Goal: Transaction & Acquisition: Purchase product/service

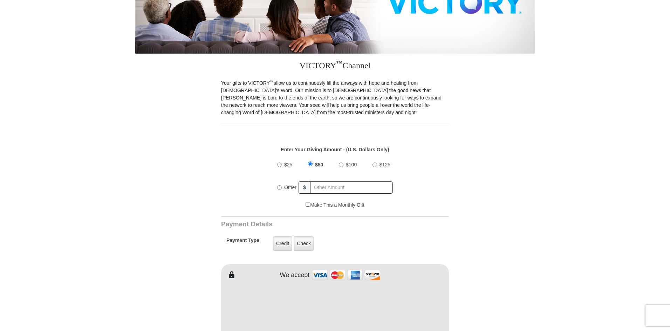
scroll to position [175, 0]
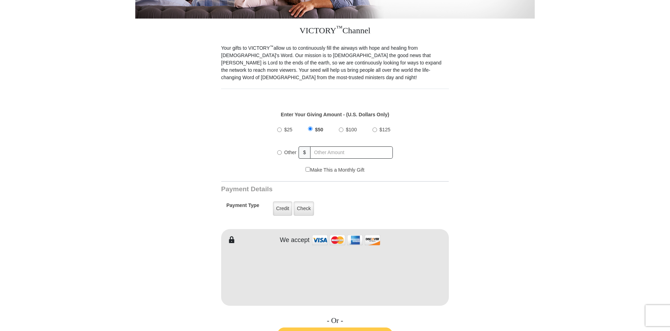
click at [279, 150] on input "Other" at bounding box center [279, 152] width 5 height 5
radio input "true"
click at [332, 146] on input "text" at bounding box center [352, 152] width 82 height 12
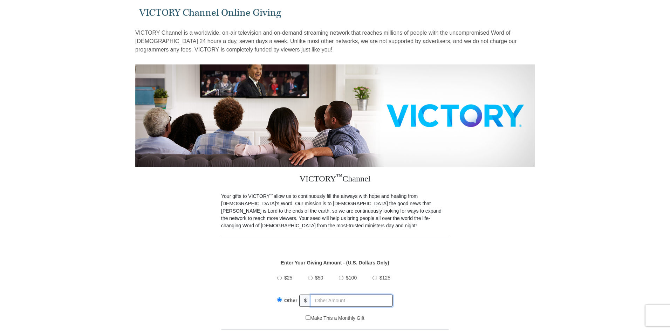
scroll to position [0, 0]
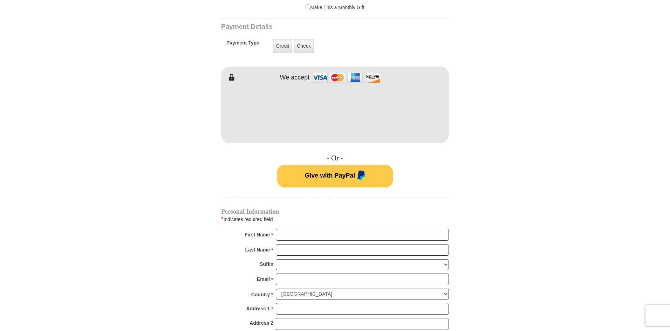
scroll to position [350, 0]
